Goal: Task Accomplishment & Management: Manage account settings

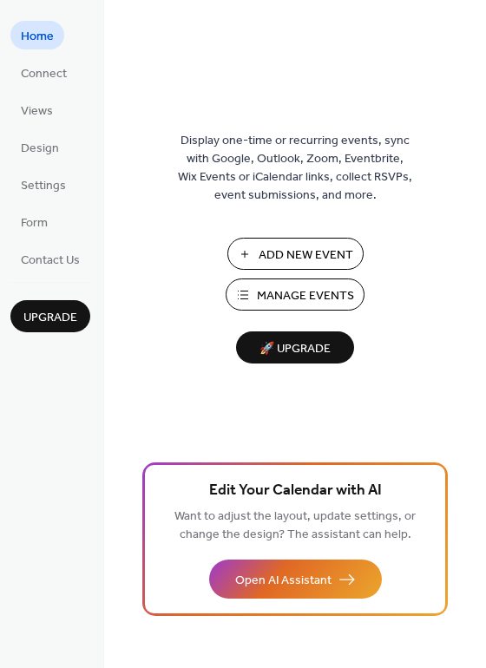
click at [317, 252] on span "Add New Event" at bounding box center [306, 255] width 95 height 18
click at [54, 73] on span "Connect" at bounding box center [44, 74] width 46 height 18
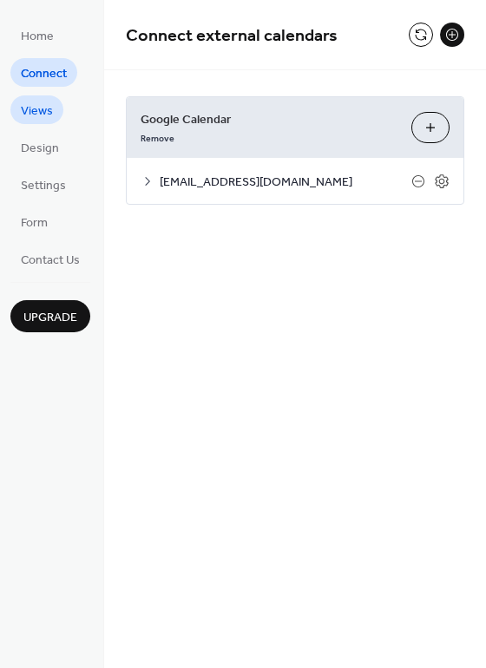
click at [42, 112] on span "Views" at bounding box center [37, 111] width 32 height 18
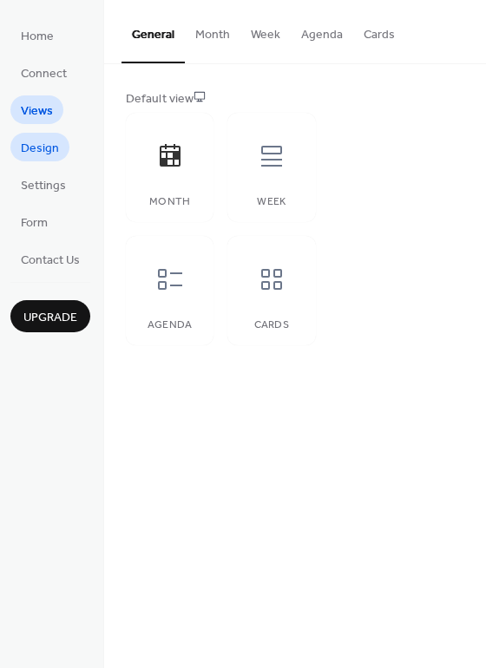
click at [38, 156] on span "Design" at bounding box center [40, 149] width 38 height 18
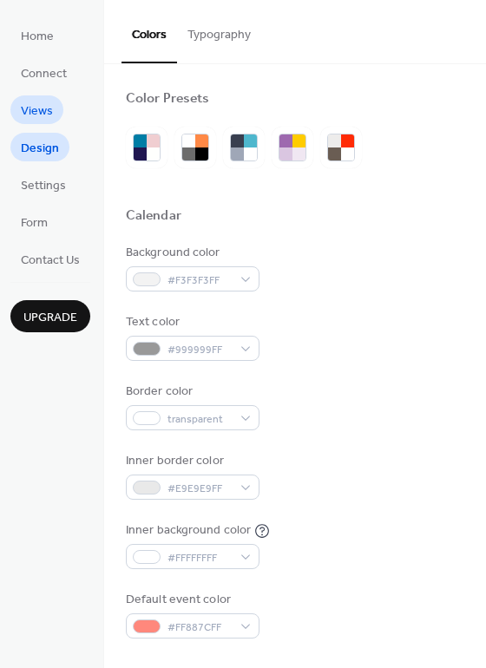
click at [43, 120] on span "Views" at bounding box center [37, 111] width 32 height 18
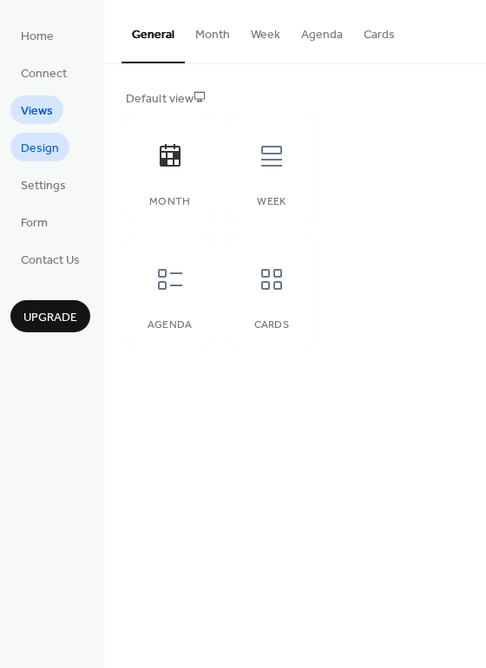
click at [41, 146] on span "Design" at bounding box center [40, 149] width 38 height 18
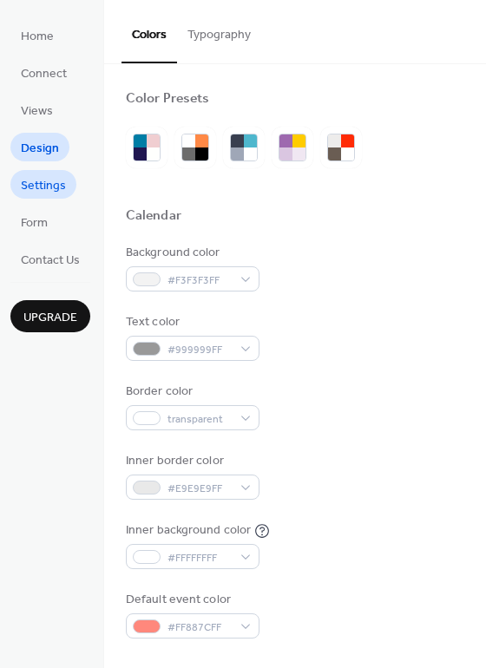
click at [32, 195] on span "Settings" at bounding box center [43, 186] width 45 height 18
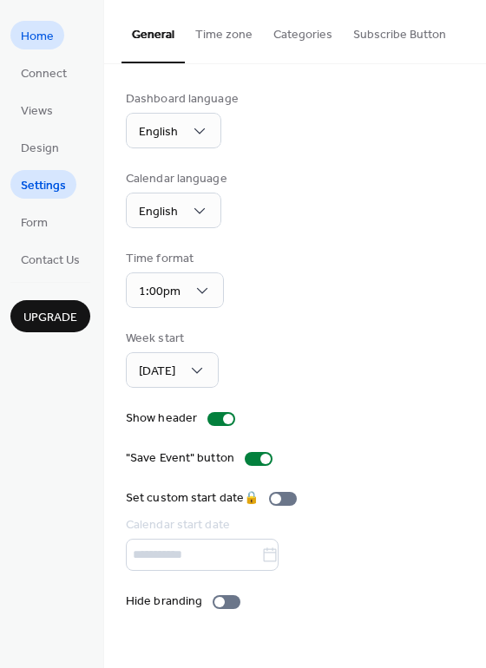
click at [33, 35] on span "Home" at bounding box center [37, 37] width 33 height 18
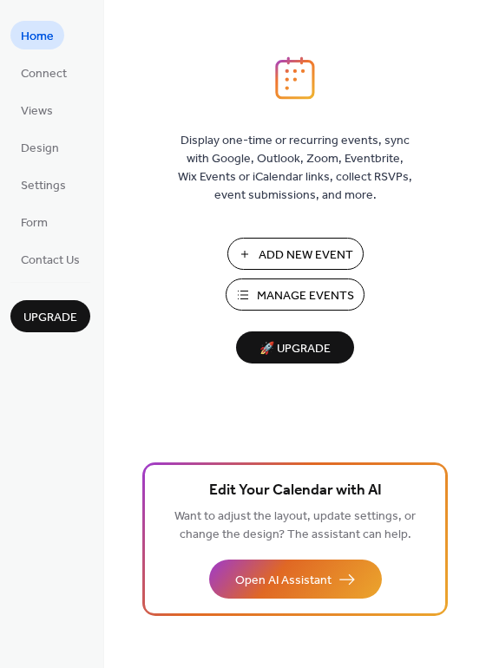
click at [311, 295] on span "Manage Events" at bounding box center [305, 296] width 97 height 18
click at [330, 288] on span "Manage Events" at bounding box center [305, 296] width 97 height 18
click at [44, 67] on span "Connect" at bounding box center [44, 74] width 46 height 18
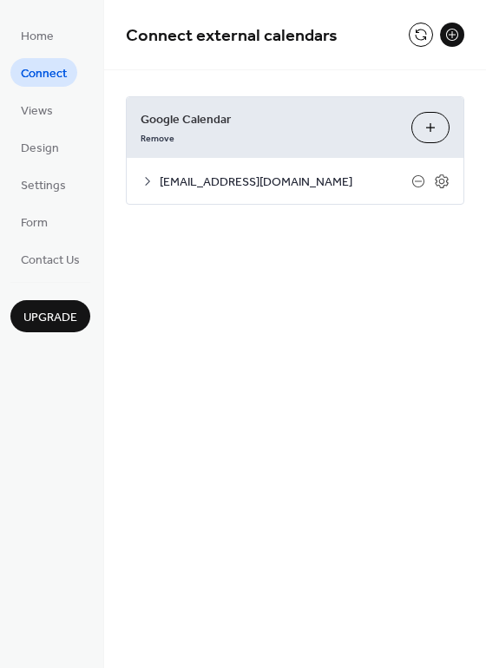
click at [432, 123] on button "Choose Calendars" at bounding box center [430, 127] width 38 height 31
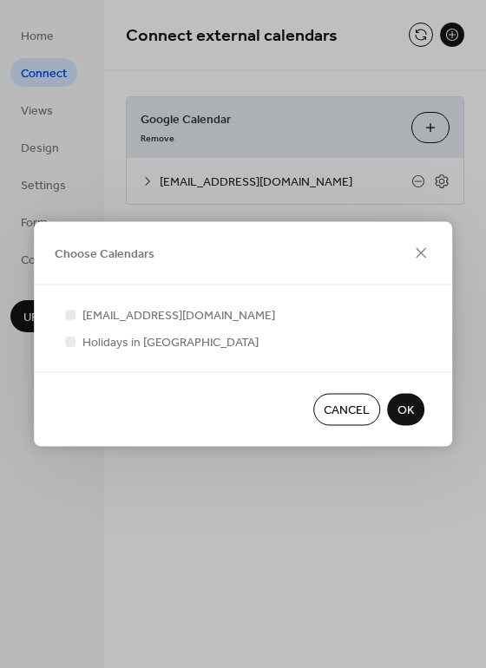
click at [404, 416] on span "OK" at bounding box center [405, 411] width 16 height 18
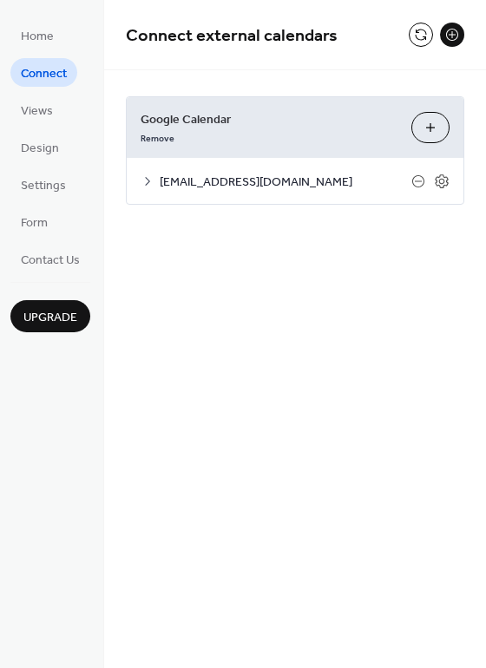
click at [454, 30] on button at bounding box center [452, 35] width 24 height 24
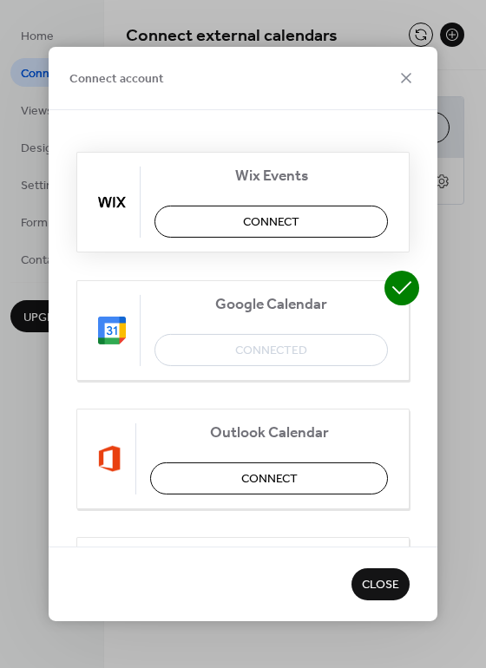
click at [312, 220] on button "Connect" at bounding box center [270, 222] width 233 height 32
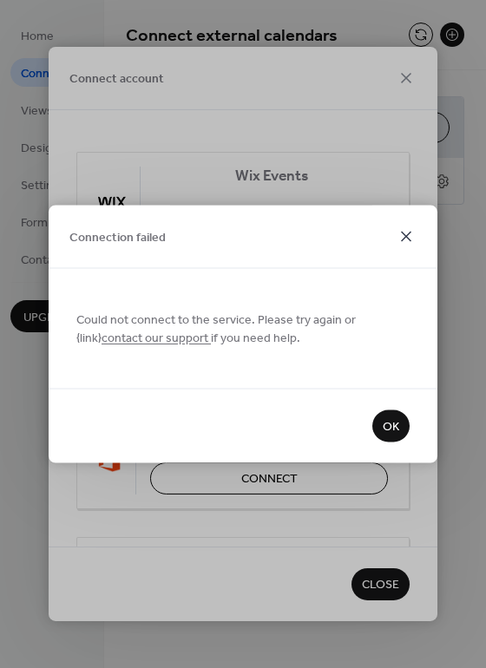
click at [402, 233] on icon at bounding box center [406, 236] width 21 height 21
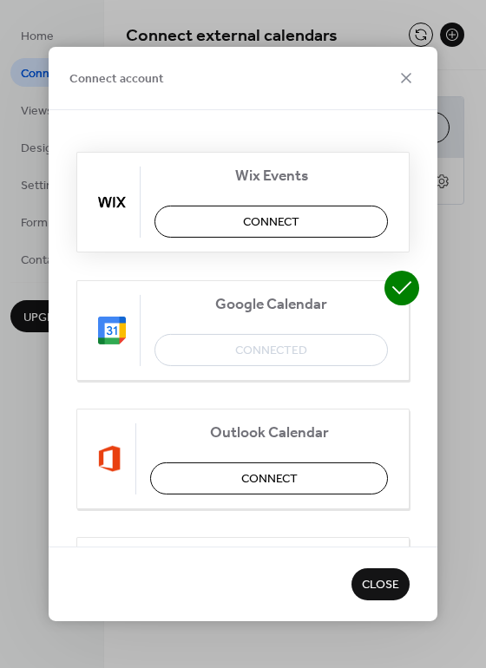
click at [324, 227] on button "Connect" at bounding box center [270, 222] width 233 height 32
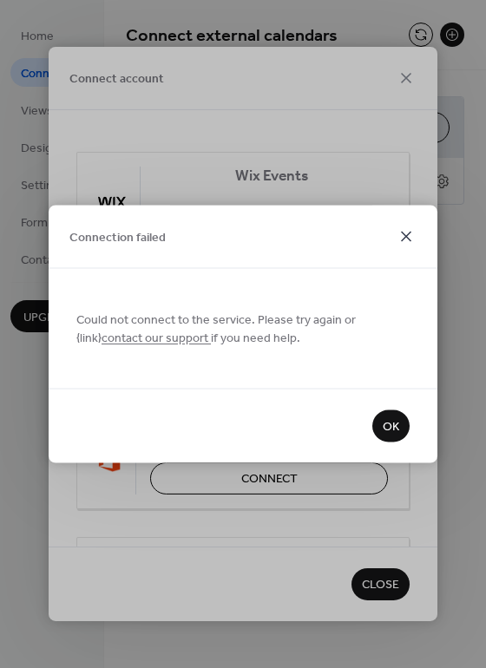
click at [399, 235] on icon at bounding box center [406, 236] width 21 height 21
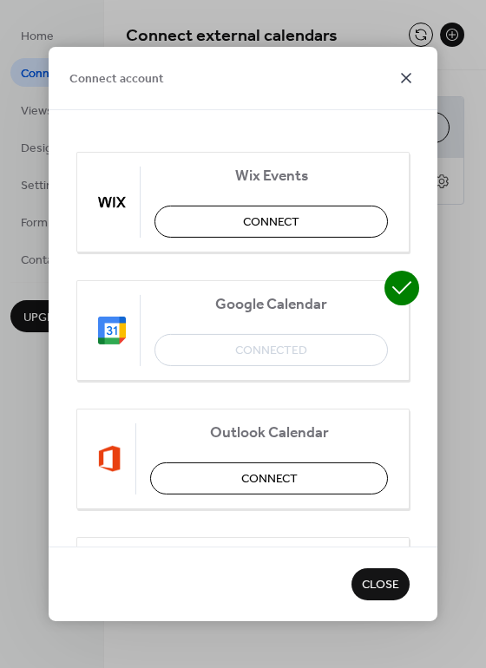
click at [407, 74] on icon at bounding box center [406, 78] width 21 height 21
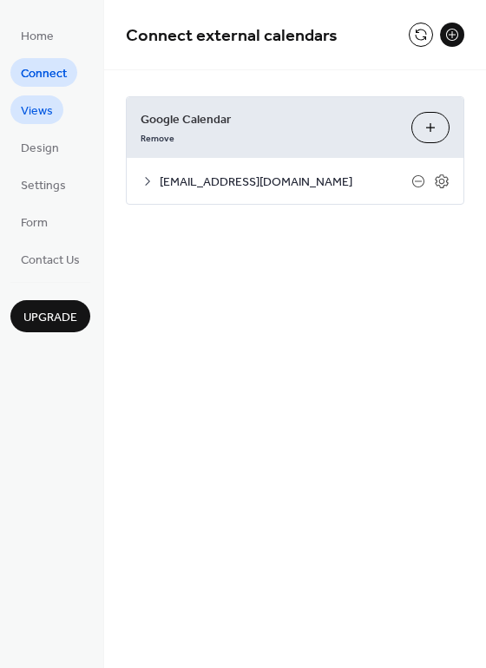
click at [30, 109] on span "Views" at bounding box center [37, 111] width 32 height 18
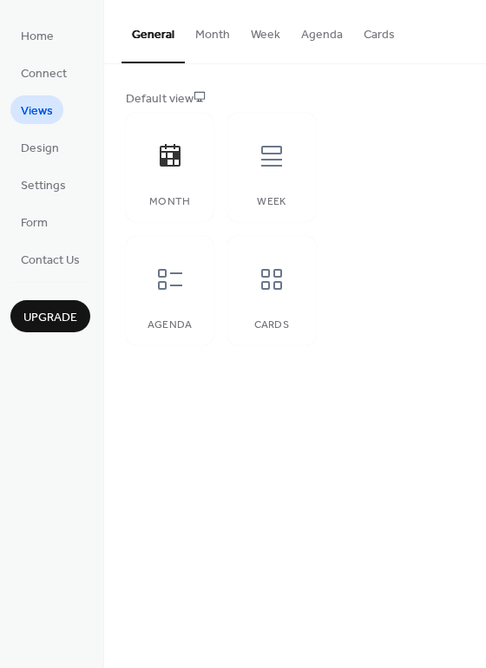
click at [31, 161] on ul "Home Connect Views Design Settings Form Contact Us" at bounding box center [50, 147] width 80 height 252
click at [38, 147] on span "Design" at bounding box center [40, 149] width 38 height 18
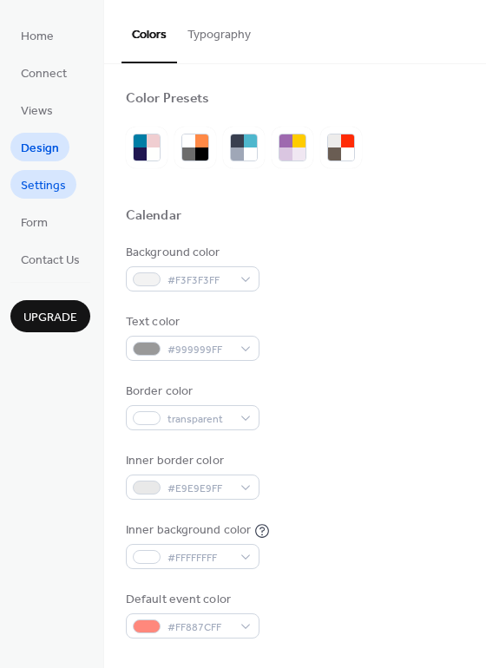
click at [43, 183] on span "Settings" at bounding box center [43, 186] width 45 height 18
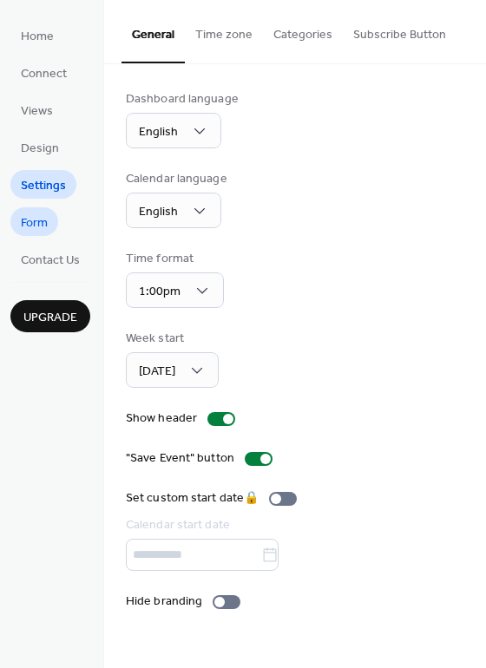
click at [42, 216] on span "Form" at bounding box center [34, 223] width 27 height 18
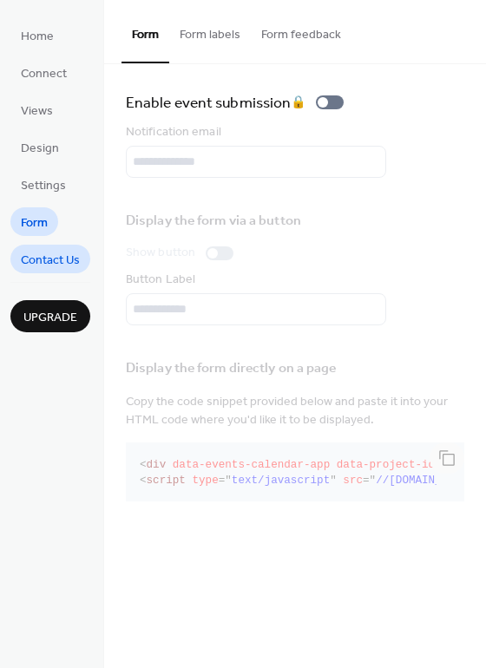
click at [47, 261] on span "Contact Us" at bounding box center [50, 261] width 59 height 18
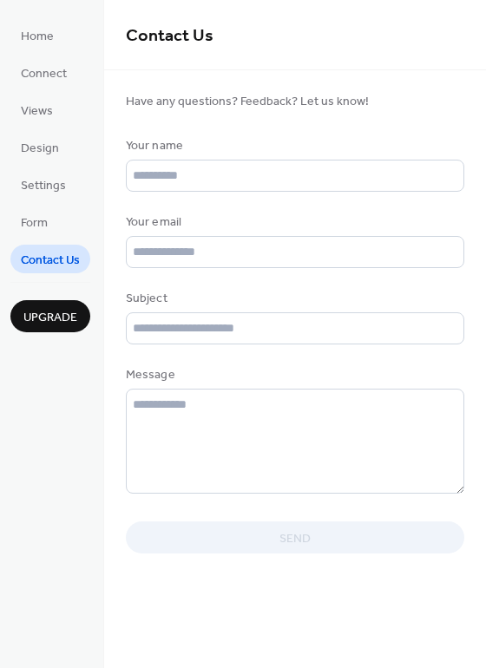
click at [58, 321] on span "Upgrade" at bounding box center [50, 318] width 54 height 18
click at [75, 69] on link "Connect" at bounding box center [43, 72] width 67 height 29
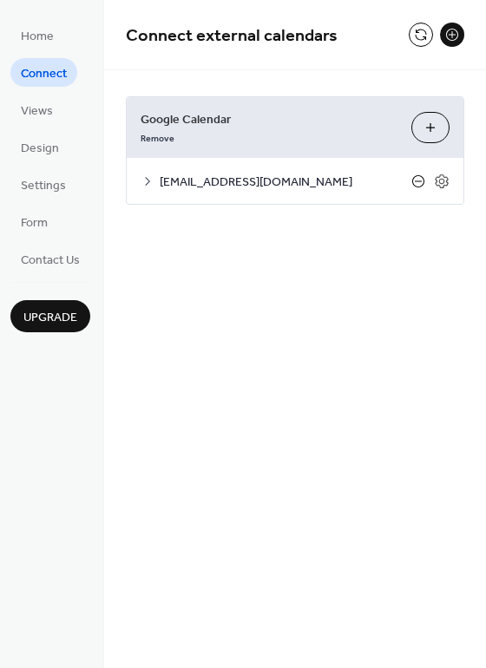
click at [418, 185] on icon at bounding box center [418, 181] width 14 height 14
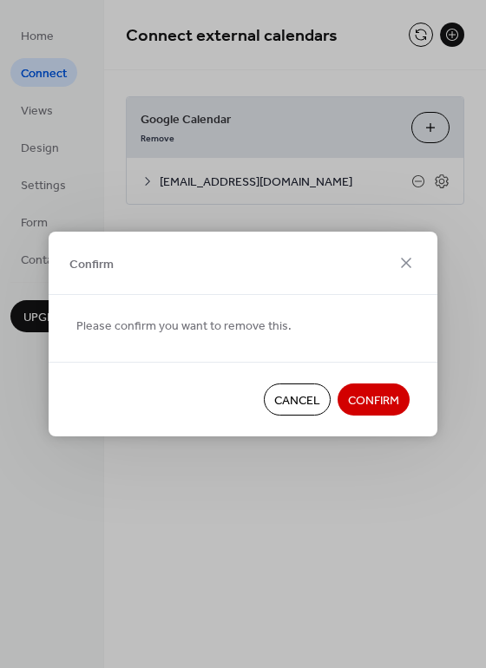
click at [308, 395] on span "Cancel" at bounding box center [297, 401] width 46 height 18
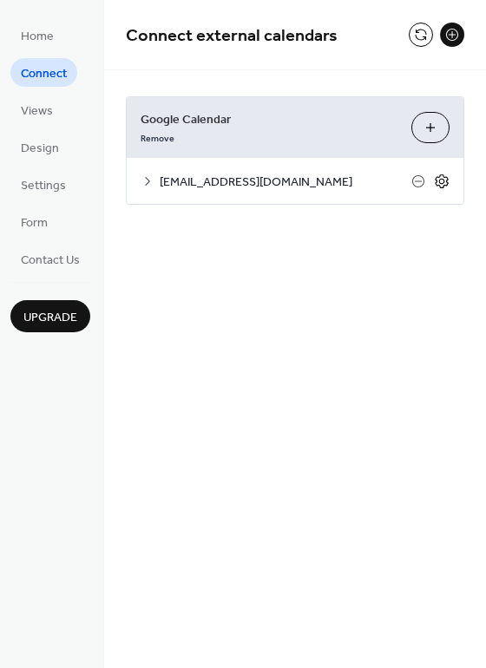
click at [443, 188] on icon at bounding box center [442, 182] width 16 height 16
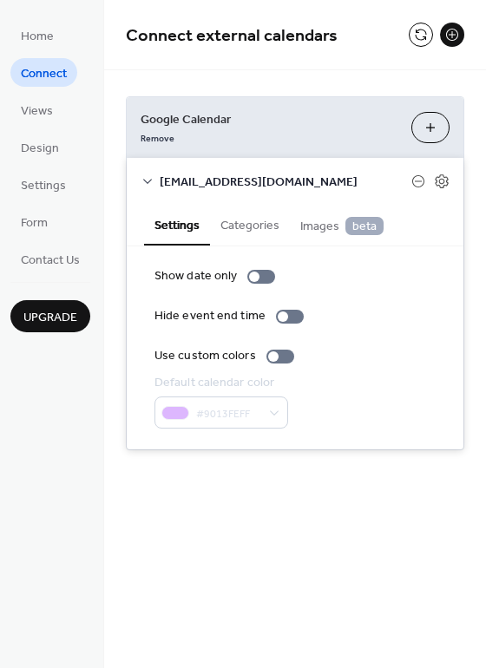
click at [236, 226] on button "Categories" at bounding box center [250, 224] width 80 height 40
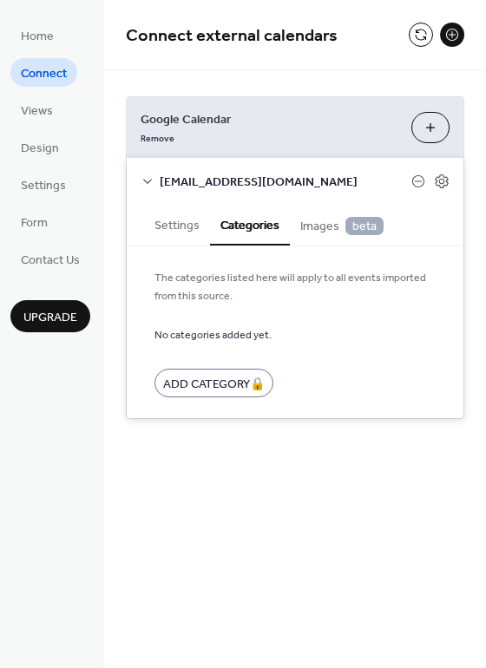
click at [169, 235] on button "Settings" at bounding box center [177, 224] width 66 height 40
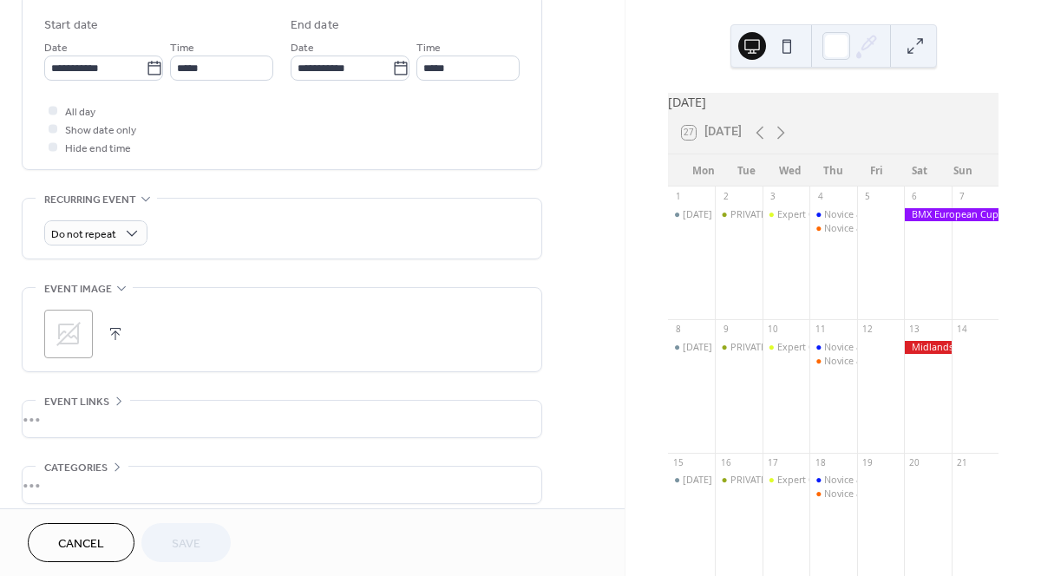
scroll to position [655, 0]
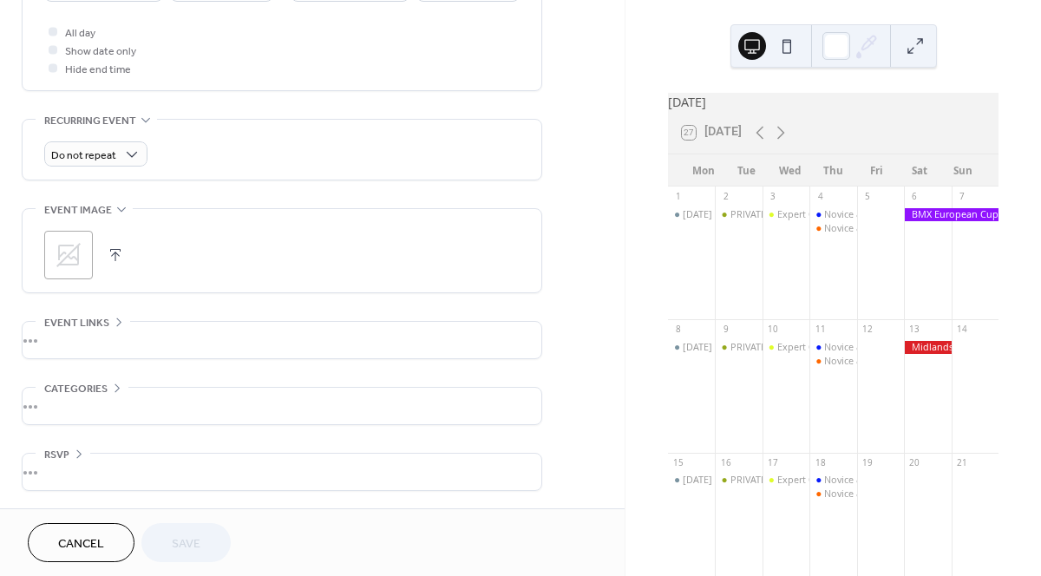
click at [69, 545] on span "Cancel" at bounding box center [81, 544] width 46 height 18
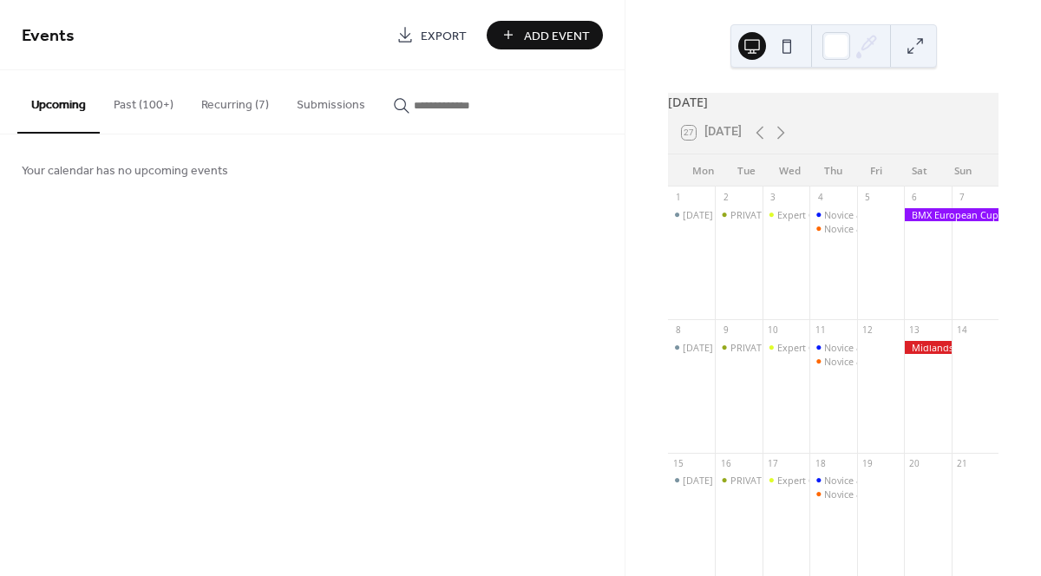
click at [226, 112] on button "Recurring (7)" at bounding box center [234, 101] width 95 height 62
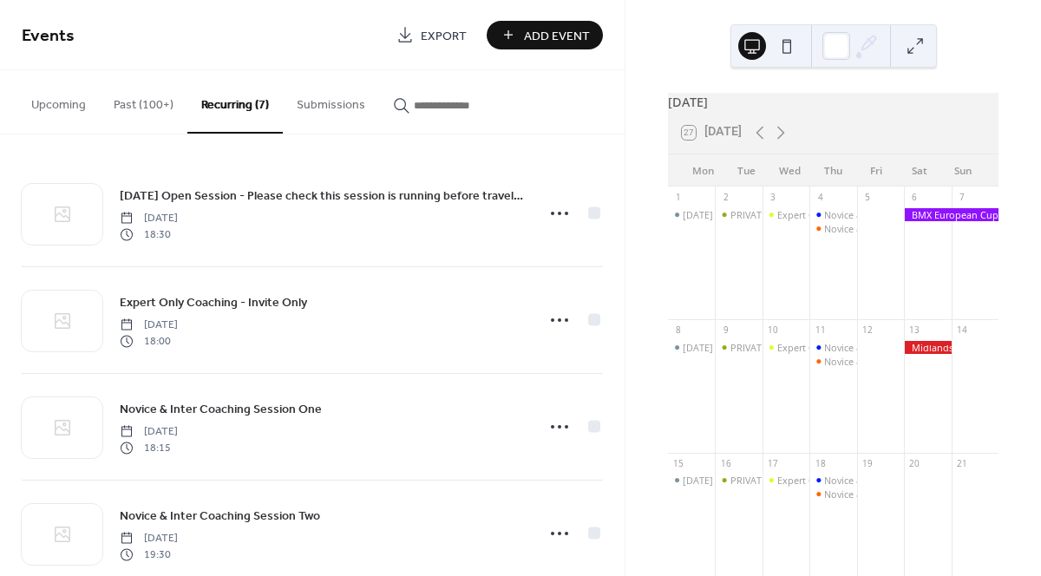
click at [59, 109] on button "Upcoming" at bounding box center [58, 101] width 82 height 62
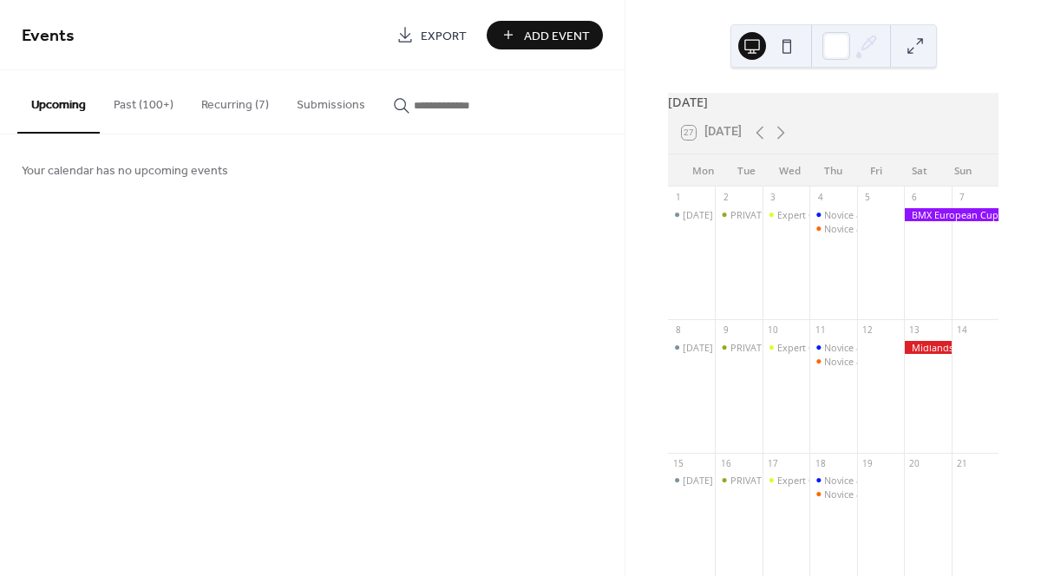
click at [230, 111] on button "Recurring (7)" at bounding box center [234, 101] width 95 height 62
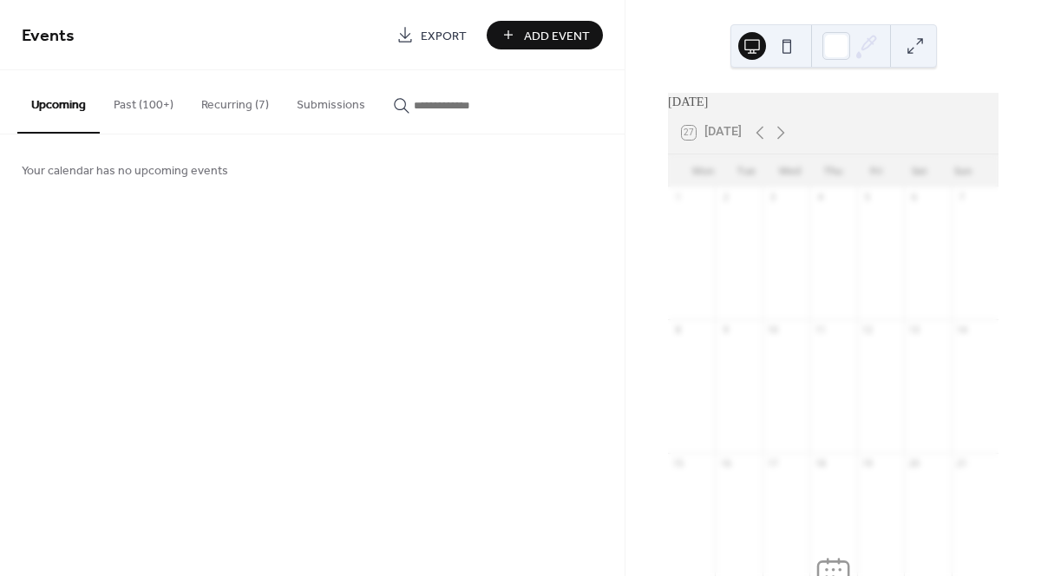
click at [216, 119] on button "Recurring (7)" at bounding box center [234, 101] width 95 height 62
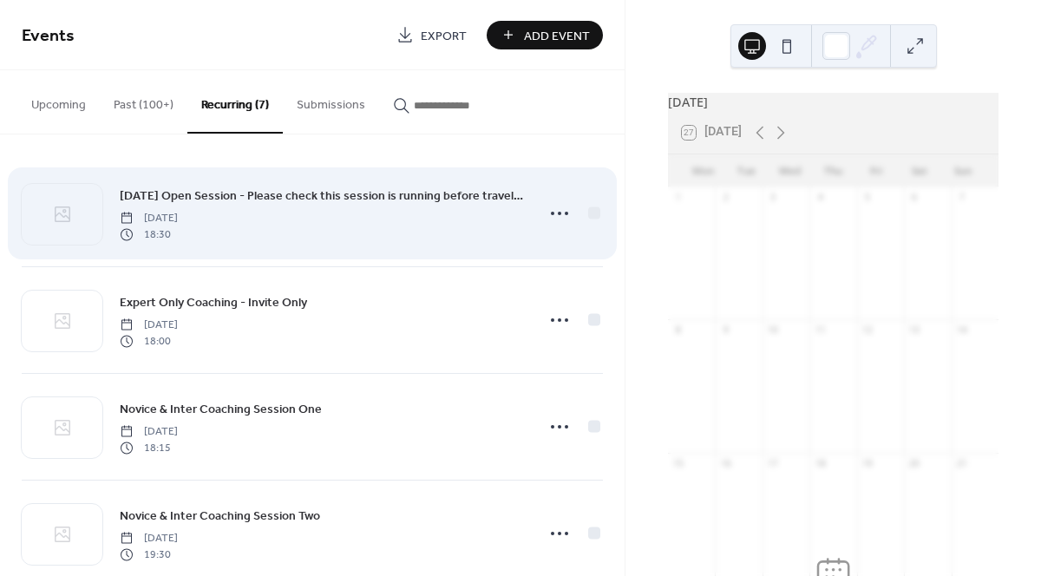
click at [222, 201] on span "[DATE] Open Session - Please check this session is running before travelling" at bounding box center [322, 196] width 405 height 18
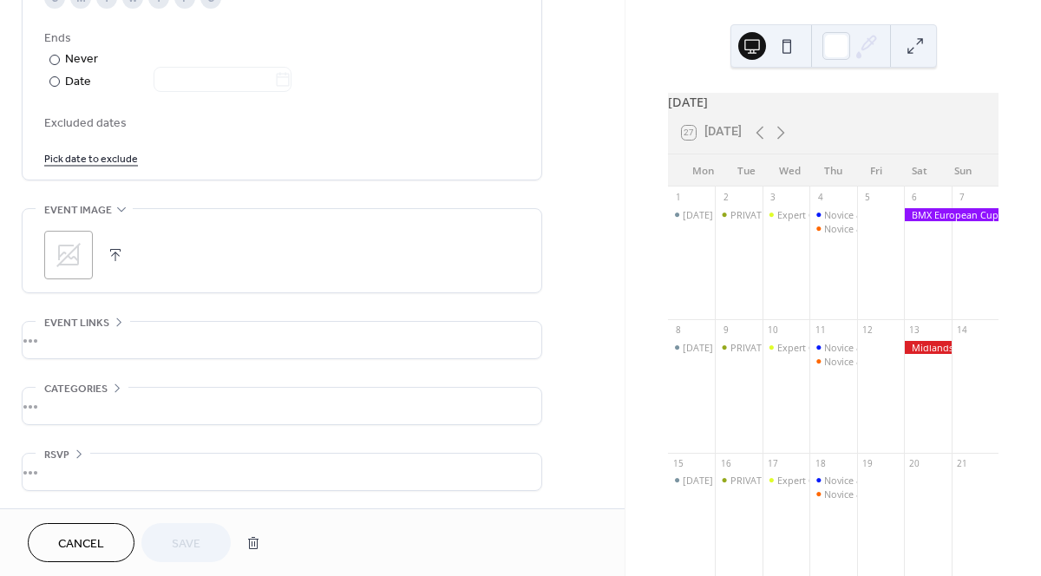
scroll to position [961, 0]
click at [267, 338] on div "•••" at bounding box center [282, 340] width 519 height 36
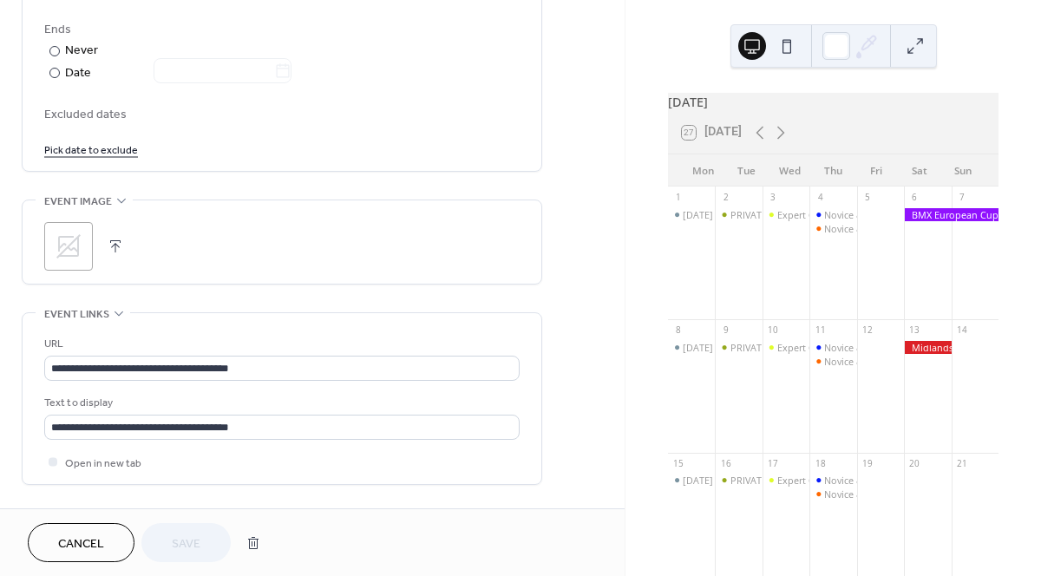
click at [267, 338] on div "**********" at bounding box center [281, 398] width 475 height 171
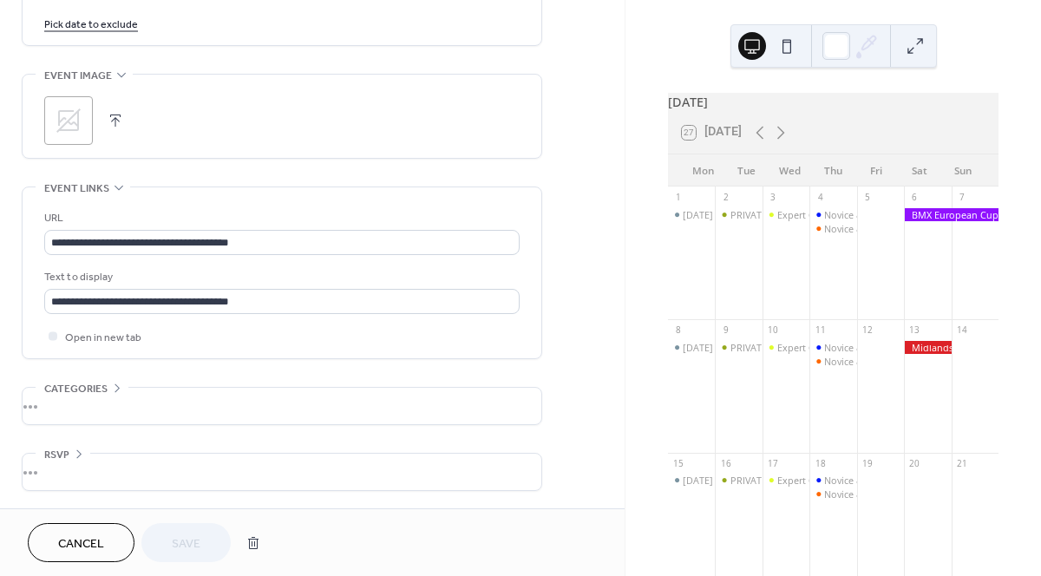
scroll to position [1099, 0]
click at [495, 392] on div "•••" at bounding box center [282, 406] width 519 height 36
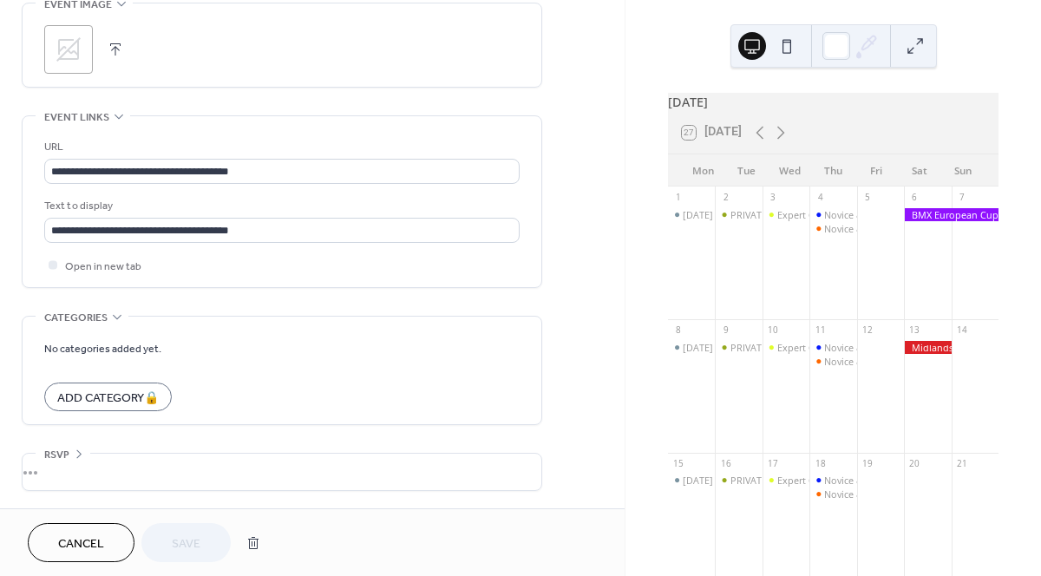
scroll to position [1170, 0]
click at [503, 476] on div "•••" at bounding box center [282, 472] width 519 height 36
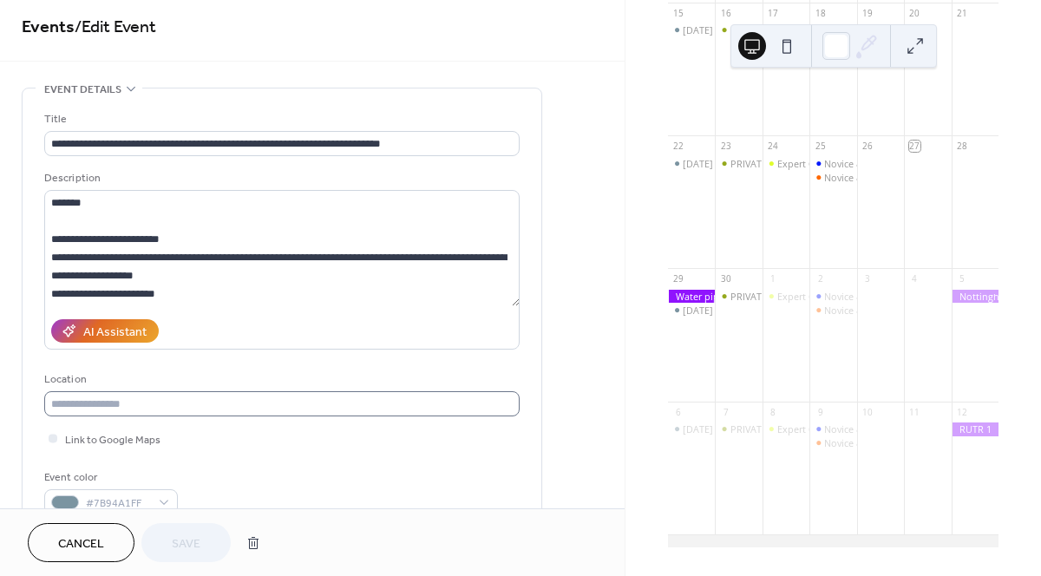
scroll to position [12, 0]
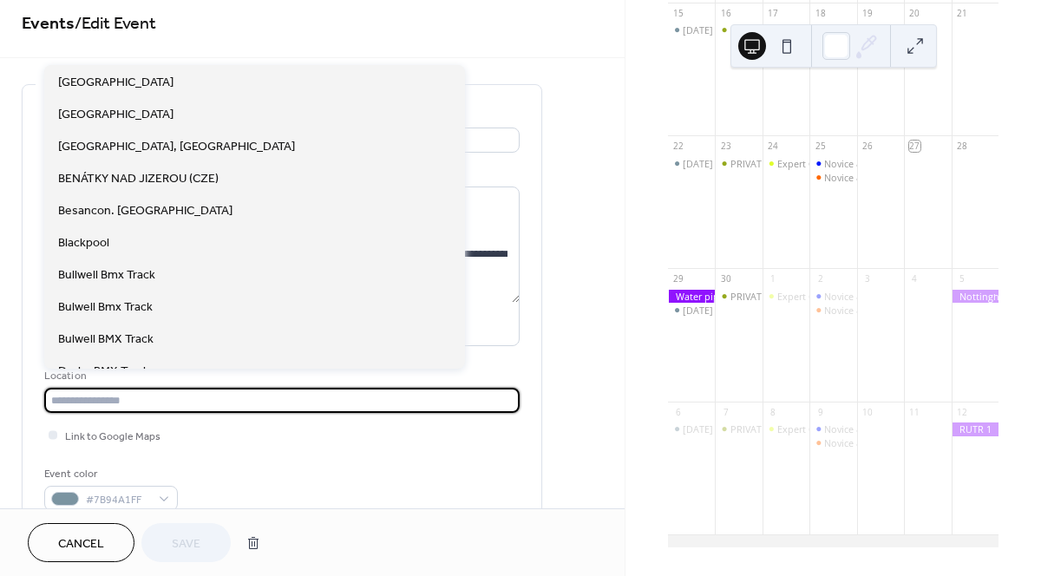
click at [371, 409] on input "text" at bounding box center [281, 400] width 475 height 25
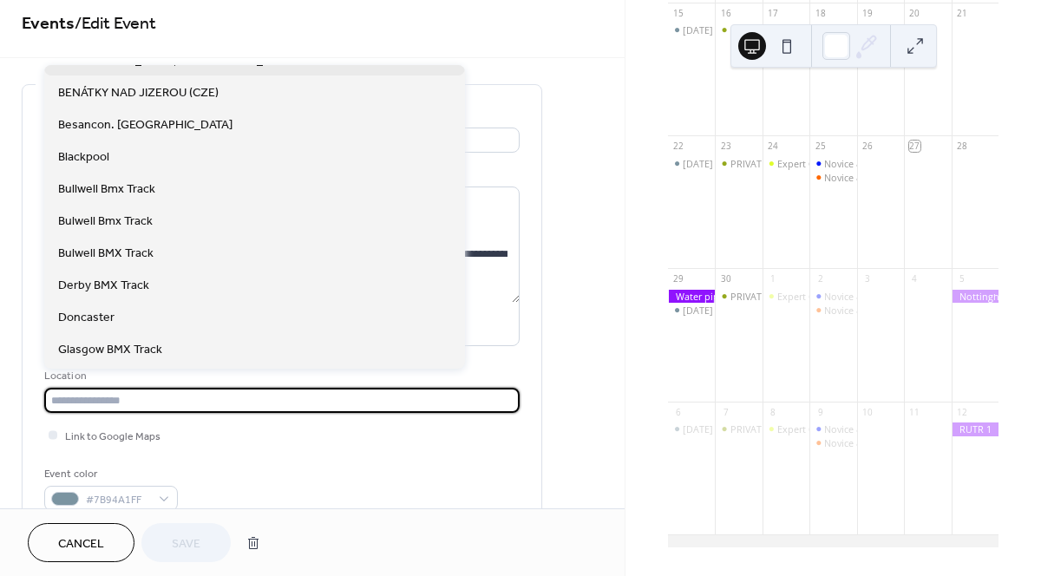
scroll to position [95, 0]
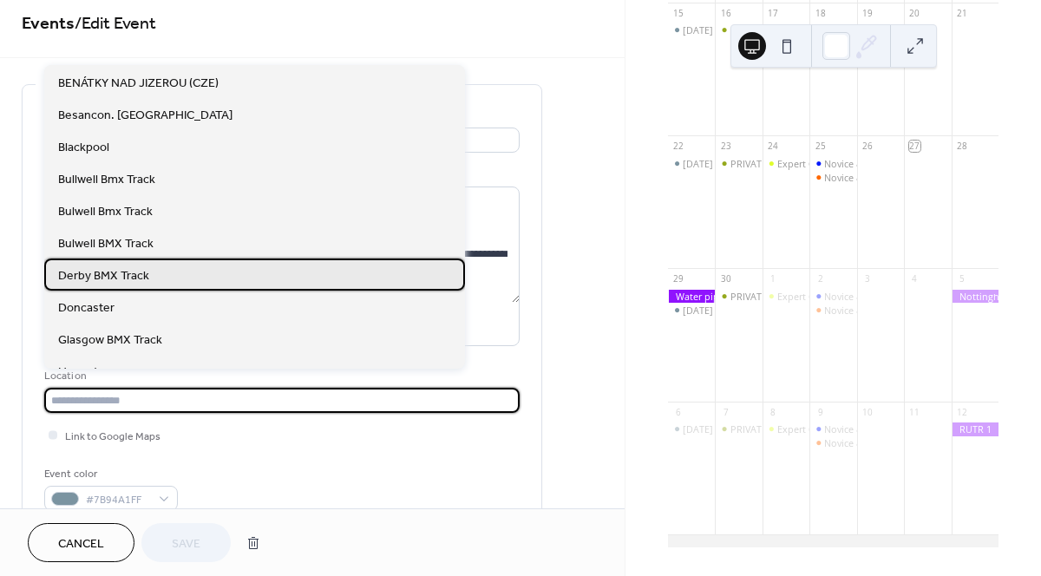
click at [129, 276] on span "Derby BMX Track" at bounding box center [103, 276] width 91 height 18
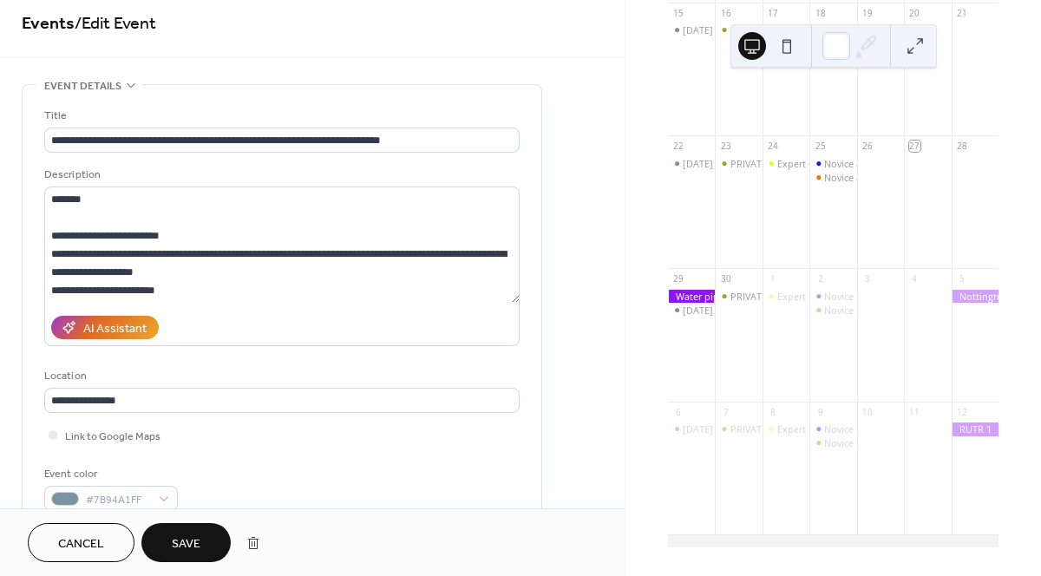
type input "**********"
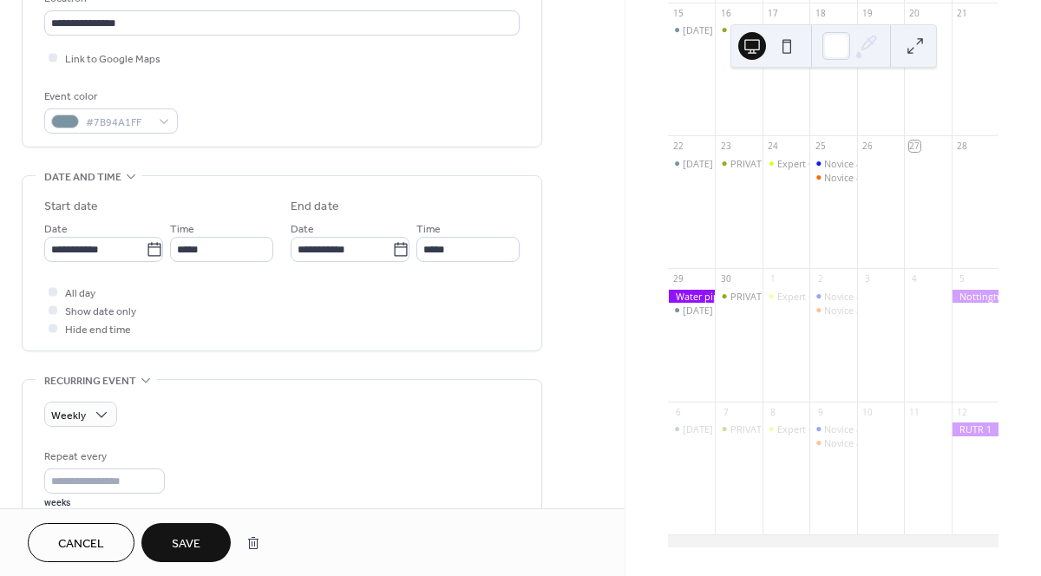
scroll to position [388, 0]
click at [109, 261] on input "**********" at bounding box center [95, 251] width 102 height 25
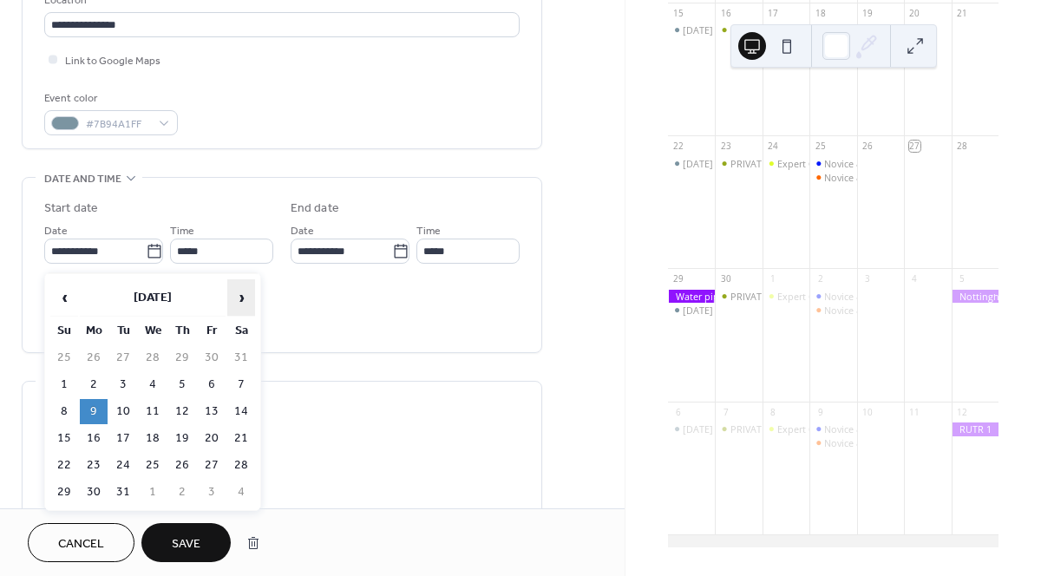
click at [235, 299] on span "›" at bounding box center [241, 297] width 26 height 35
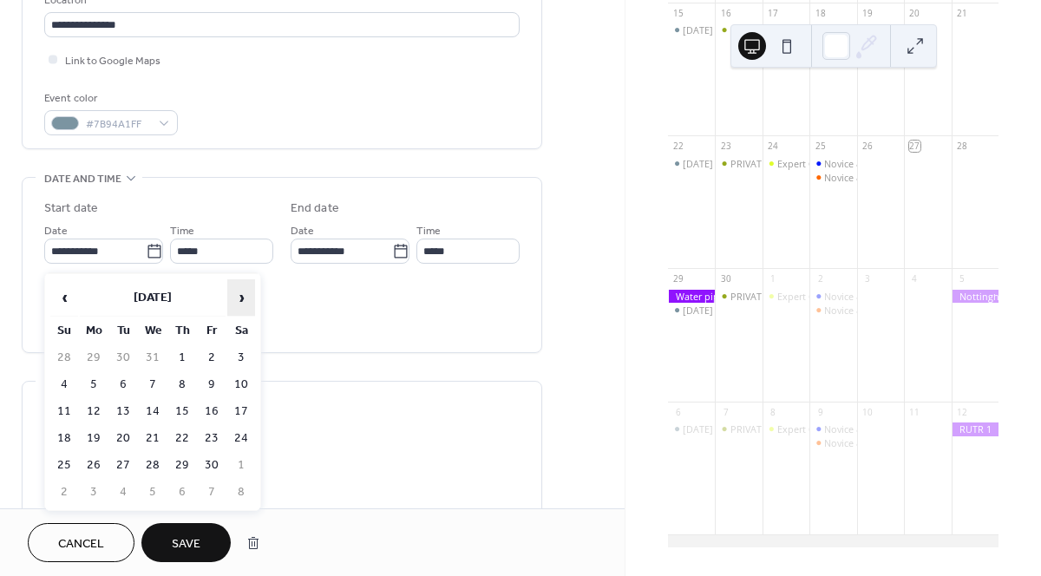
click at [235, 299] on span "›" at bounding box center [241, 297] width 26 height 35
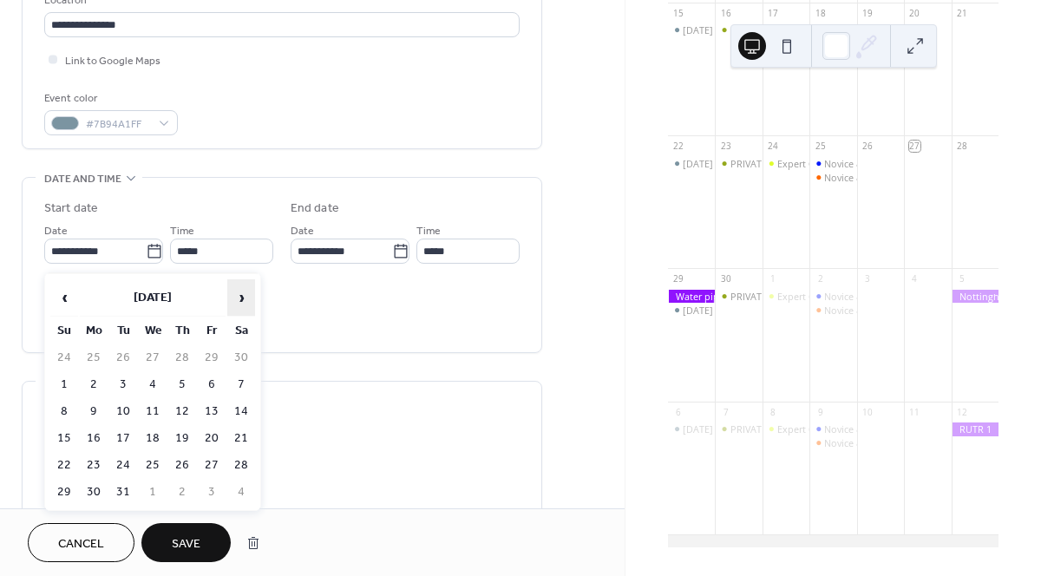
click at [235, 299] on span "›" at bounding box center [241, 297] width 26 height 35
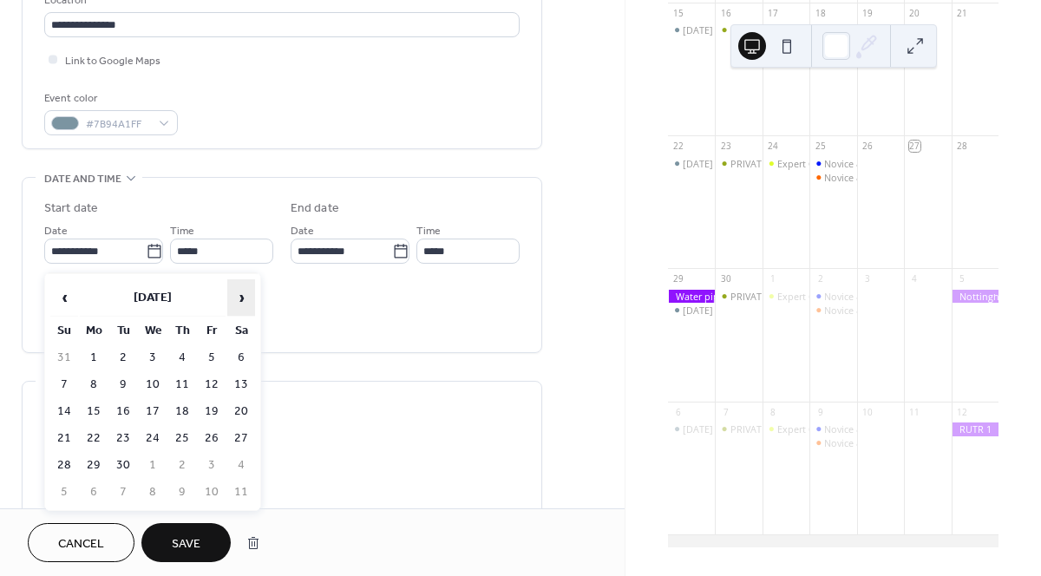
click at [235, 299] on span "›" at bounding box center [241, 297] width 26 height 35
click at [173, 545] on span "Save" at bounding box center [186, 544] width 29 height 18
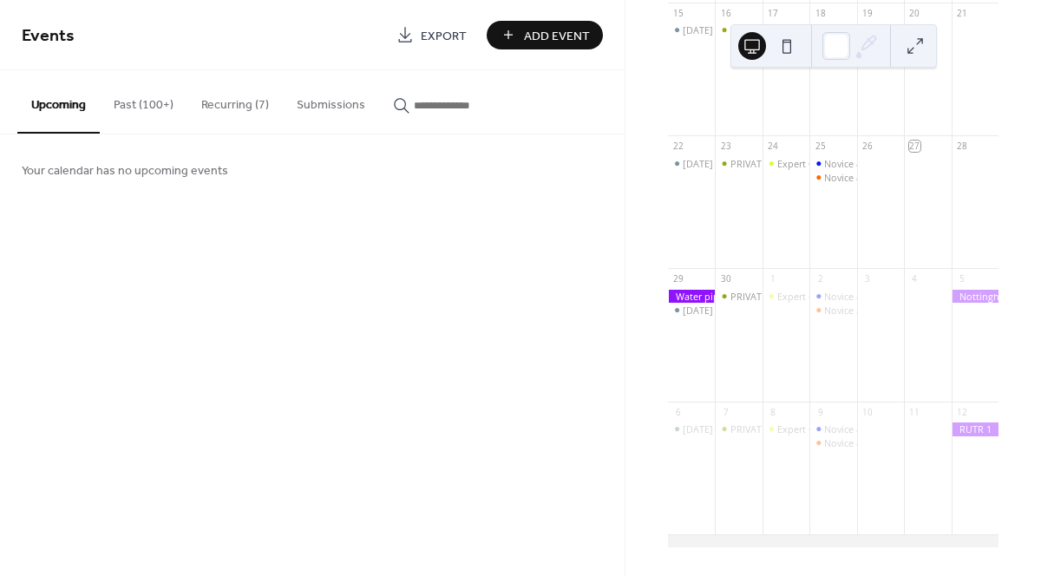
click at [152, 101] on button "Past (100+)" at bounding box center [144, 101] width 88 height 62
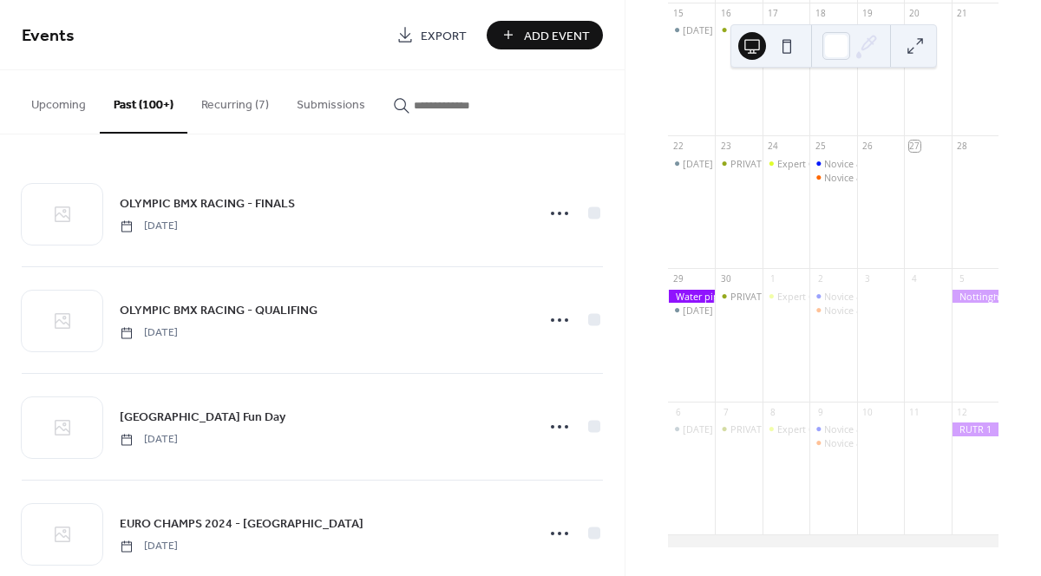
click at [228, 110] on button "Recurring (7)" at bounding box center [234, 101] width 95 height 62
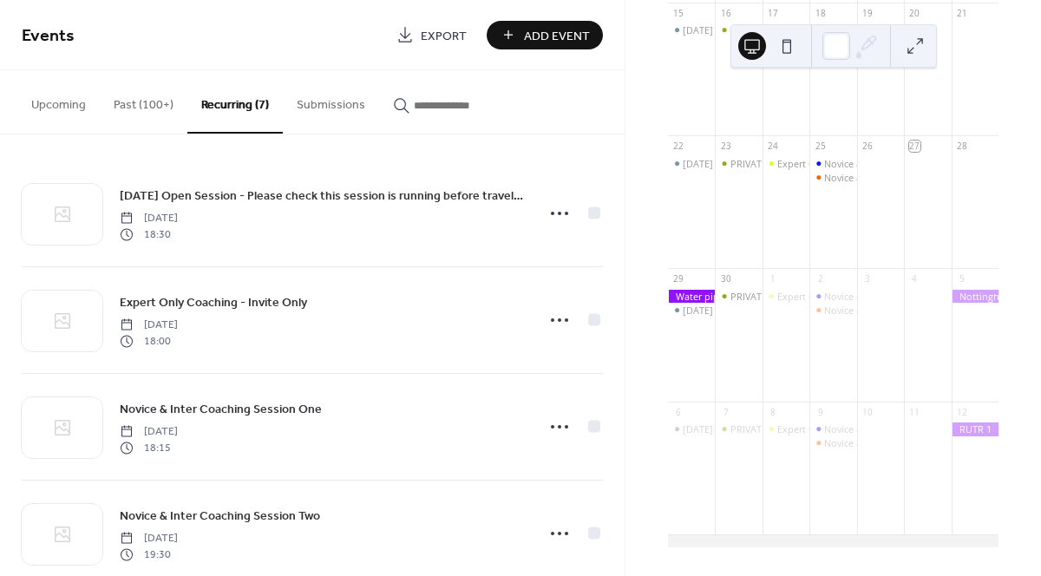
click at [69, 104] on button "Upcoming" at bounding box center [58, 101] width 82 height 62
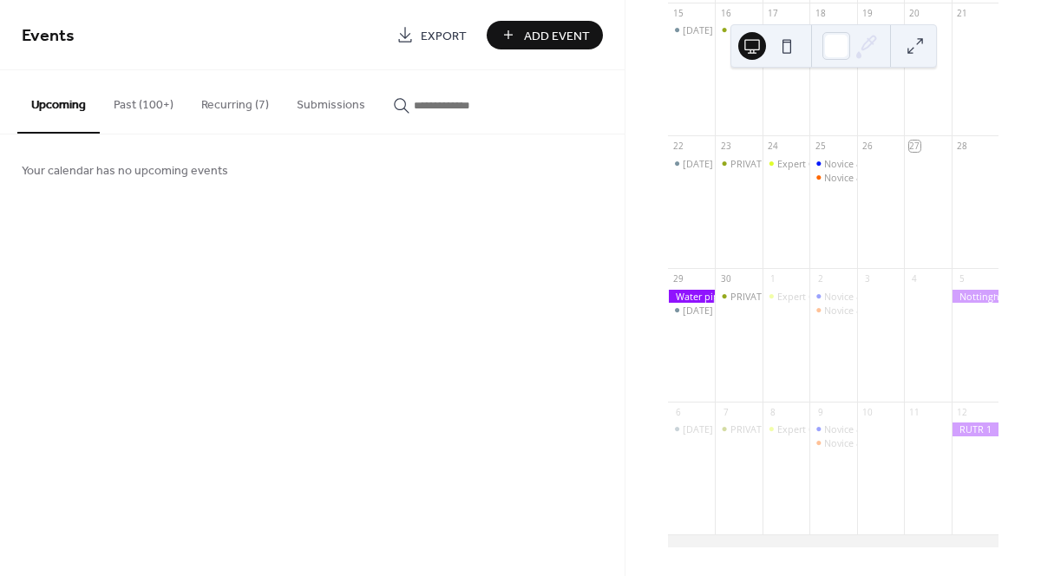
click at [331, 105] on button "Submissions" at bounding box center [331, 101] width 96 height 62
click at [226, 112] on button "Recurring (7)" at bounding box center [234, 101] width 95 height 62
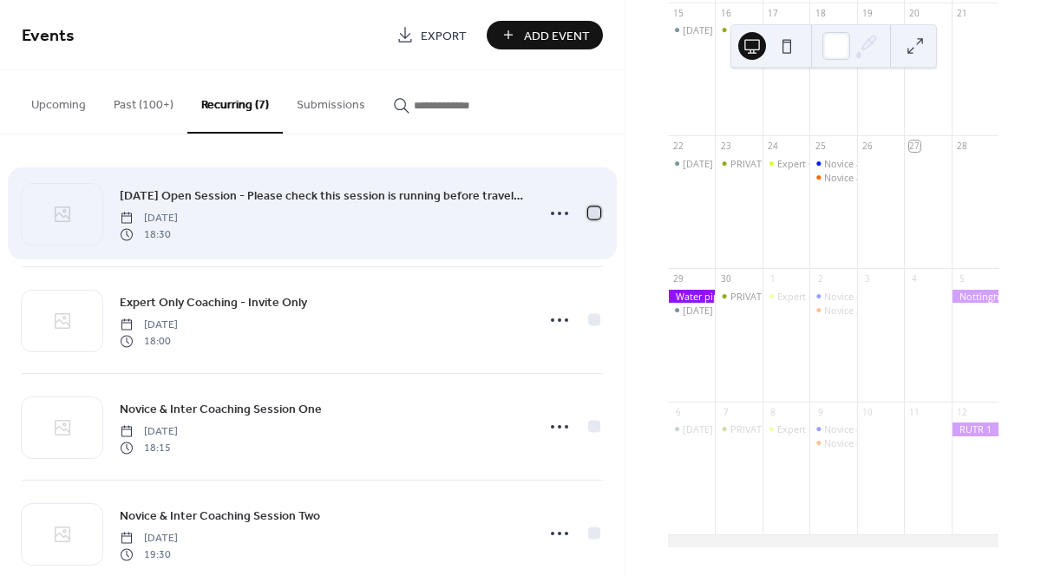
click at [590, 211] on div at bounding box center [594, 212] width 12 height 12
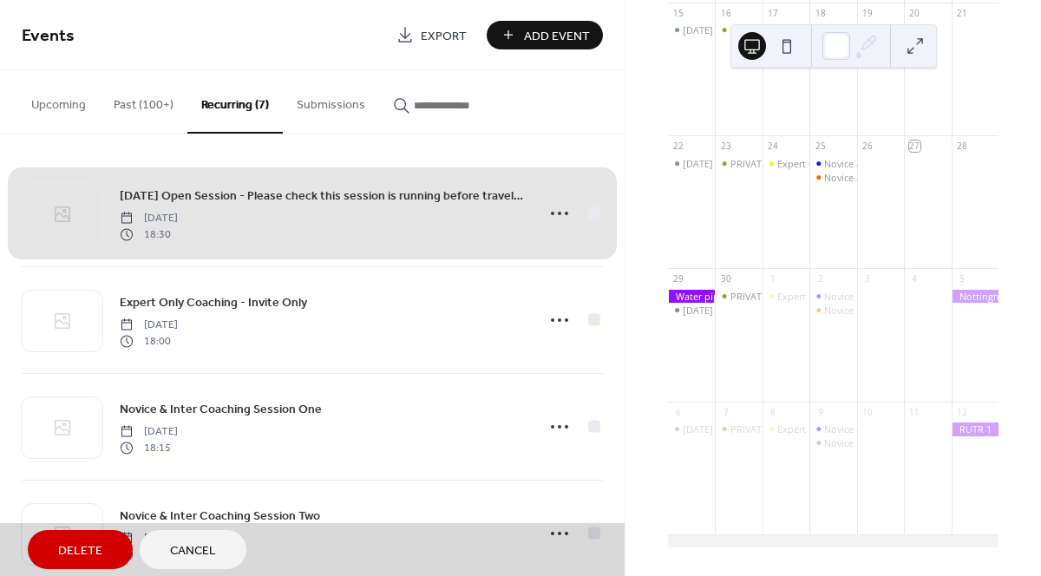
click at [590, 211] on span "[DATE] Open Session - Please check this session is running before travelling [D…" at bounding box center [312, 214] width 581 height 106
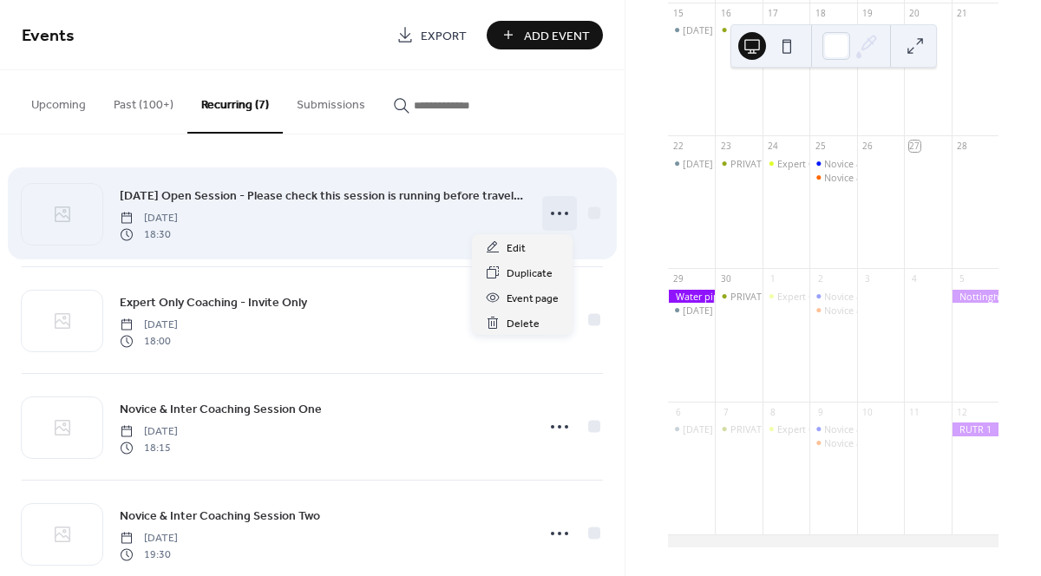
click at [555, 215] on icon at bounding box center [560, 214] width 28 height 28
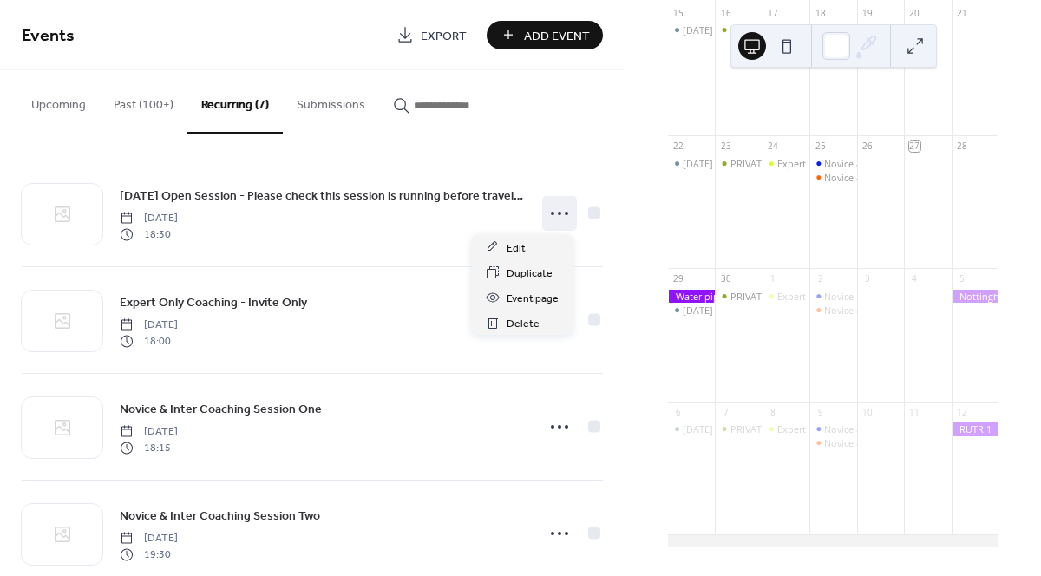
click at [602, 174] on div "[DATE] Open Session - Please check this session is running before travelling [D…" at bounding box center [312, 355] width 625 height 442
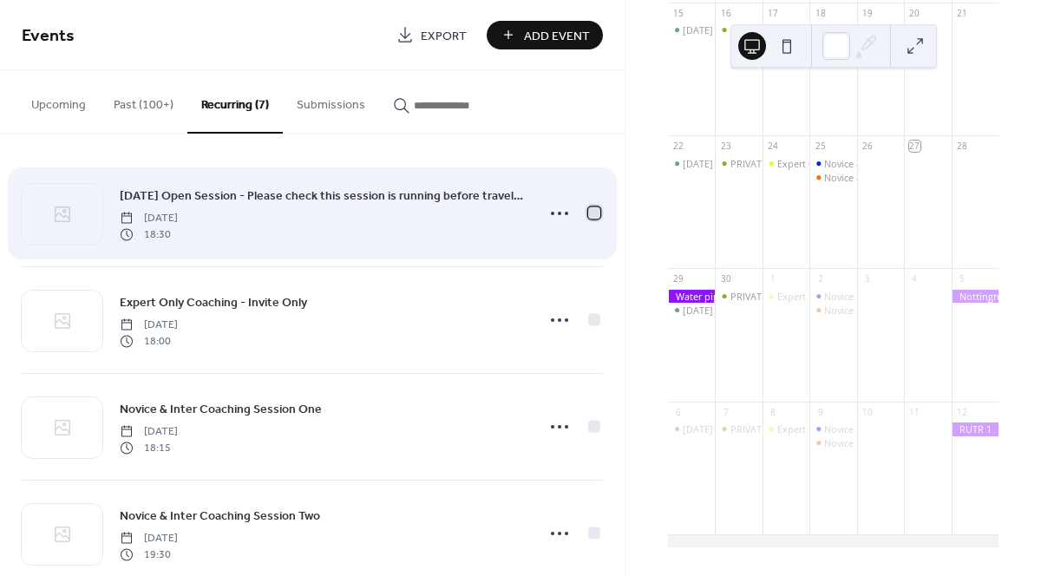
click at [586, 205] on div at bounding box center [594, 212] width 17 height 17
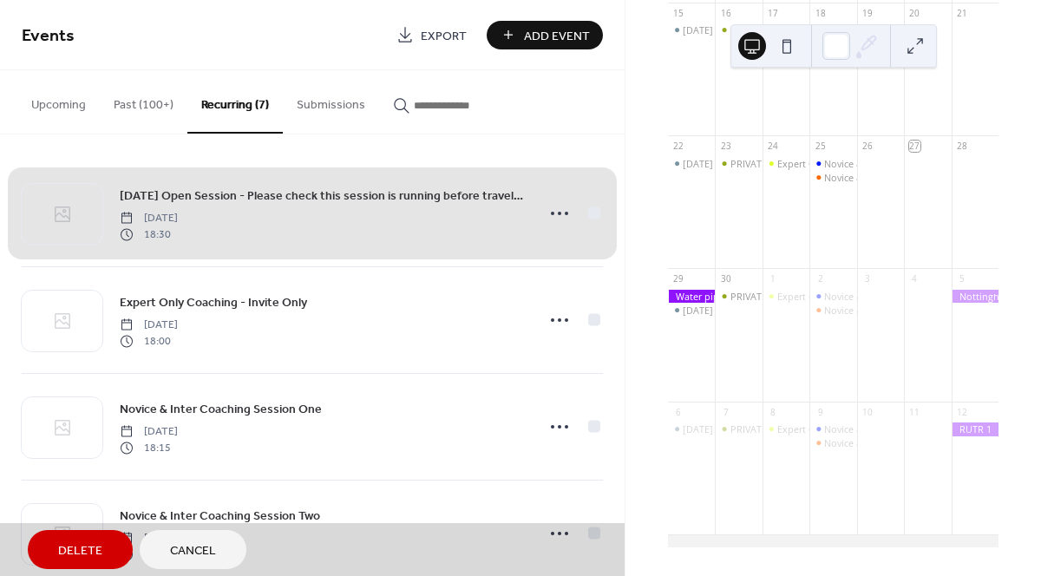
click at [586, 205] on span "[DATE] Open Session - Please check this session is running before travelling [D…" at bounding box center [312, 214] width 581 height 106
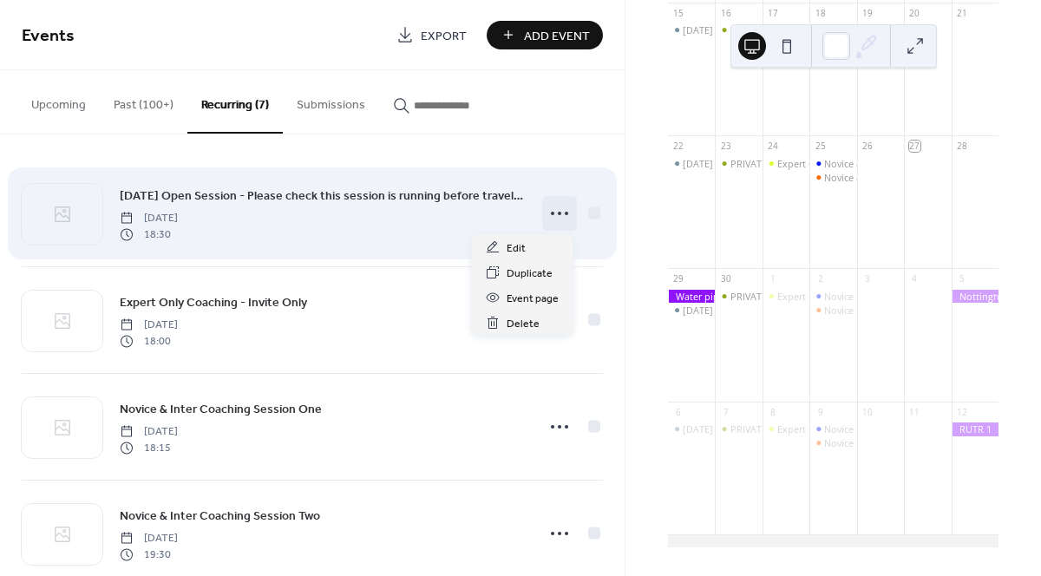
click at [547, 215] on icon at bounding box center [560, 214] width 28 height 28
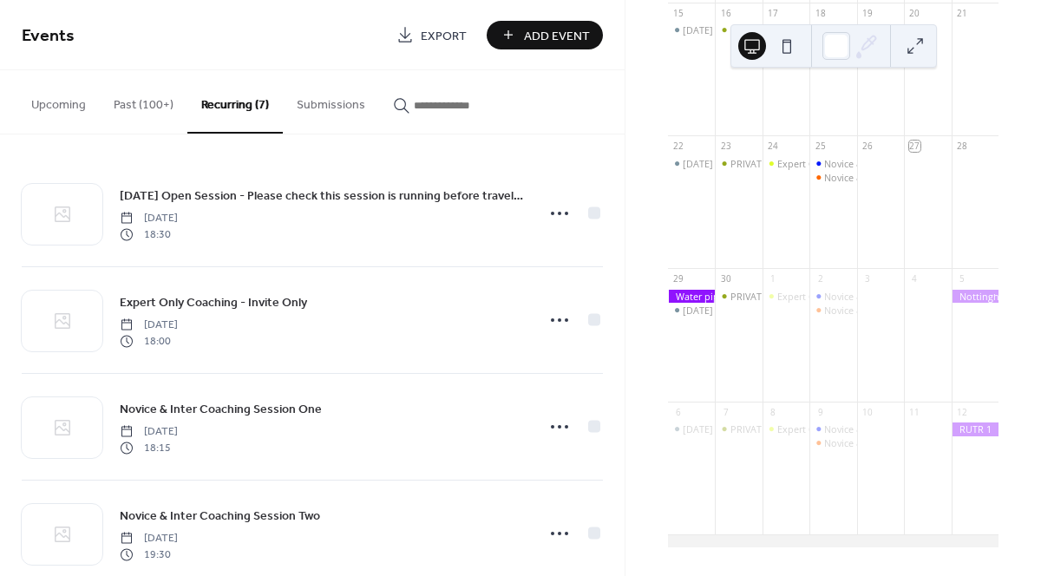
click at [547, 152] on div "[DATE] Open Session - Please check this session is running before travelling [D…" at bounding box center [312, 355] width 625 height 442
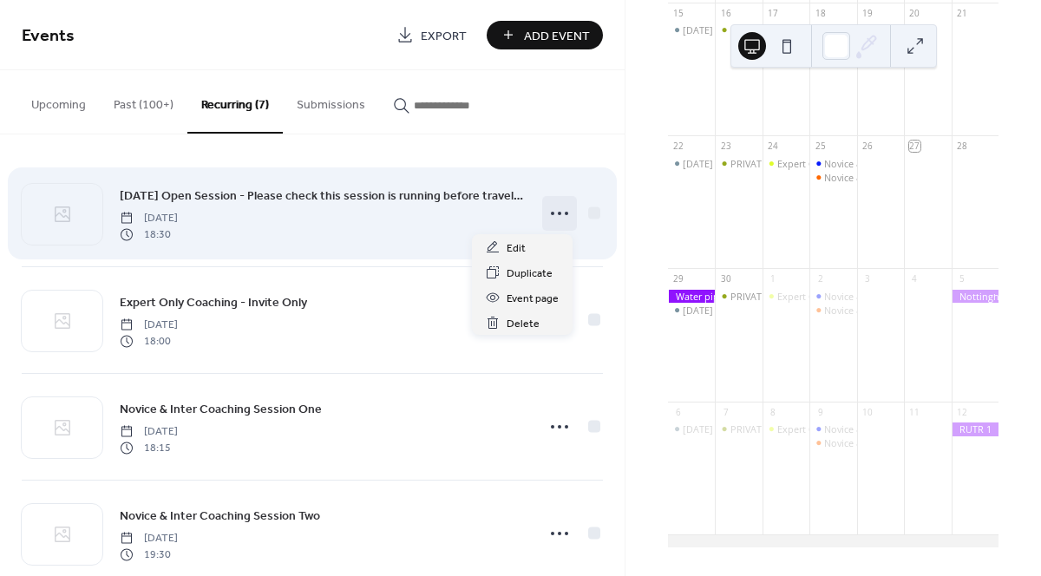
click at [558, 213] on circle at bounding box center [559, 213] width 3 height 3
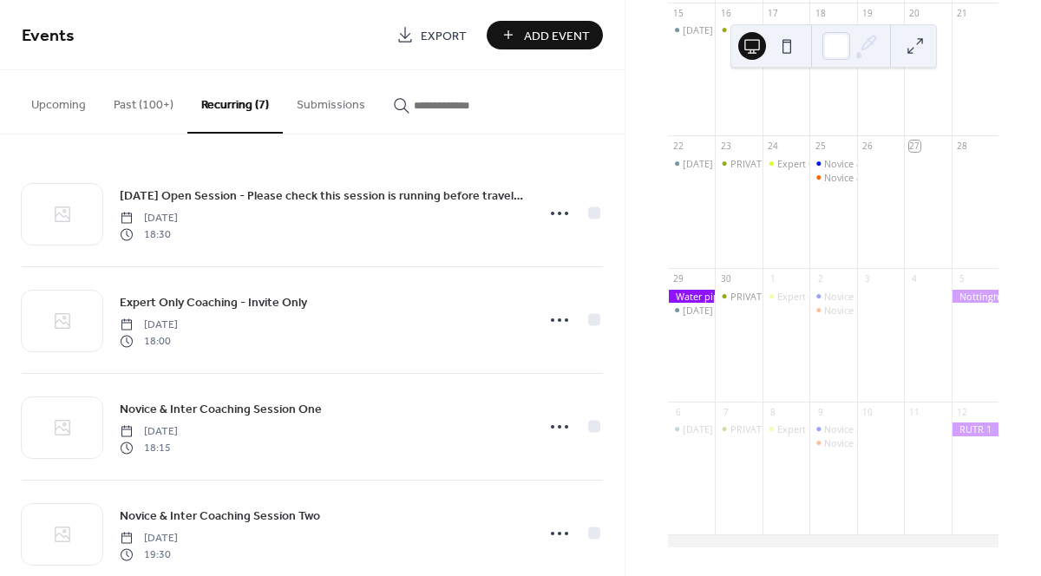
click at [596, 110] on div "Upcoming Past (100+) Recurring (7) Submissions" at bounding box center [312, 102] width 625 height 64
